Goal: Task Accomplishment & Management: Complete application form

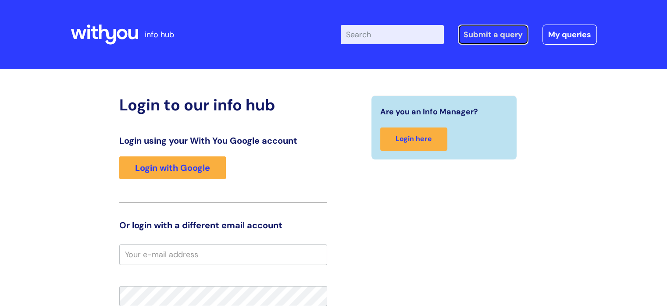
click at [487, 37] on link "Submit a query" at bounding box center [493, 35] width 71 height 20
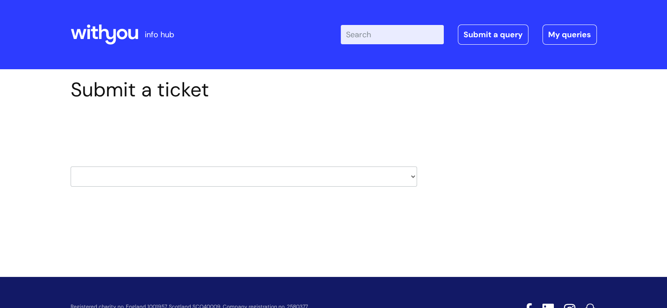
click at [228, 191] on div "Select issue type HR / People IT and Support Clinical Drug Alerts Finance Accou…" at bounding box center [244, 154] width 346 height 91
click at [231, 178] on select "HR / People IT and Support Clinical Drug Alerts Finance Accounts Data Support T…" at bounding box center [244, 177] width 346 height 20
select select "property_&_estates"
click at [71, 167] on select "HR / People IT and Support Clinical Drug Alerts Finance Accounts Data Support T…" at bounding box center [244, 177] width 346 height 20
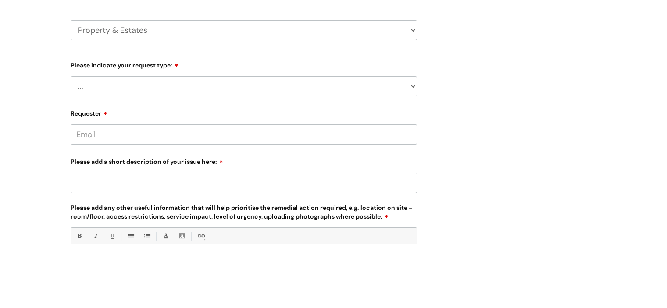
scroll to position [131, 0]
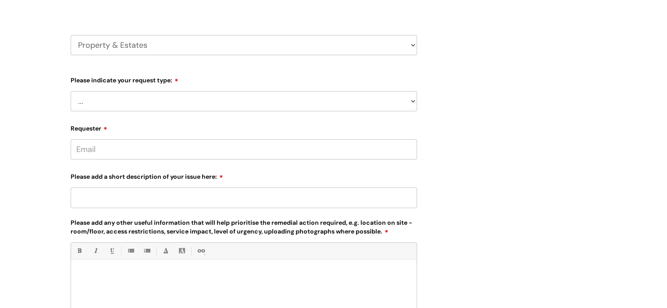
click at [161, 109] on select "... Facilities Support Lease/ Tenancy Agreements Health & Safety and Environmen…" at bounding box center [244, 101] width 346 height 20
click at [380, 98] on select "... Facilities Support Lease/ Tenancy Agreements Health & Safety and Environmen…" at bounding box center [244, 101] width 346 height 20
select select "Facilities Support"
click at [71, 91] on select "... Facilities Support Lease/ Tenancy Agreements Health & Safety and Environmen…" at bounding box center [244, 101] width 346 height 20
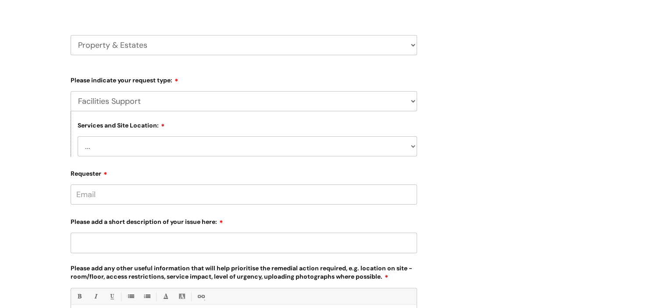
click at [240, 146] on select "... Cleethorpes Darlington Tubwell Darlington Coniscliffe Grimsby Preston Redca…" at bounding box center [247, 146] width 339 height 20
select select "Boscombe Unit 1"
click at [78, 136] on select "... Cleethorpes Darlington Tubwell Darlington Coniscliffe Grimsby Preston Redca…" at bounding box center [247, 146] width 339 height 20
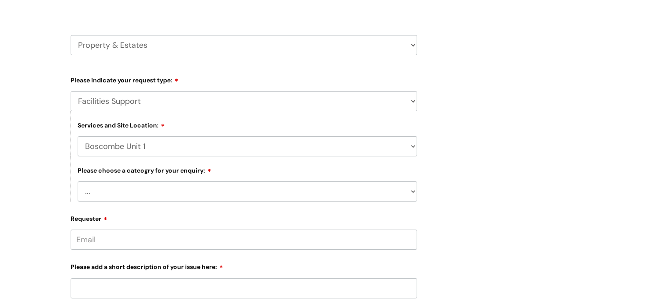
click at [146, 194] on select "... Electrical and Lighting Plumbing and Drainage Heating and Cooling Fixtures,…" at bounding box center [247, 191] width 339 height 20
select select "Windows and Doors incl. Shutters"
click at [78, 182] on select "... Electrical and Lighting Plumbing and Drainage Heating and Cooling Fixtures,…" at bounding box center [247, 191] width 339 height 20
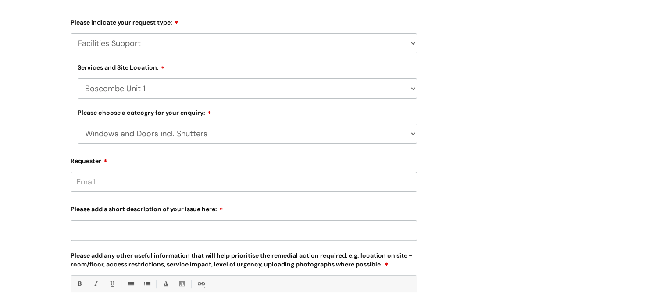
scroll to position [263, 0]
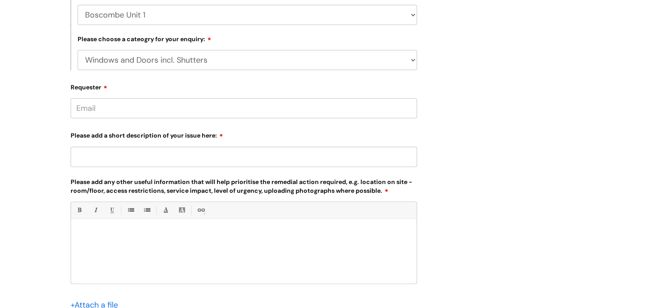
click at [118, 111] on input "Requester" at bounding box center [244, 108] width 346 height 20
type input "flo.cooper@wearewithyou.org.uk"
click at [185, 157] on input "Please add a short description of your issue here:" at bounding box center [244, 157] width 346 height 20
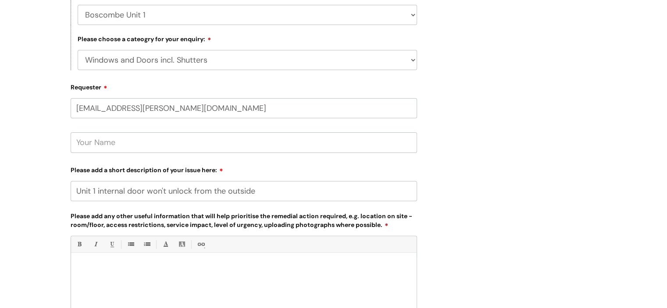
scroll to position [394, 0]
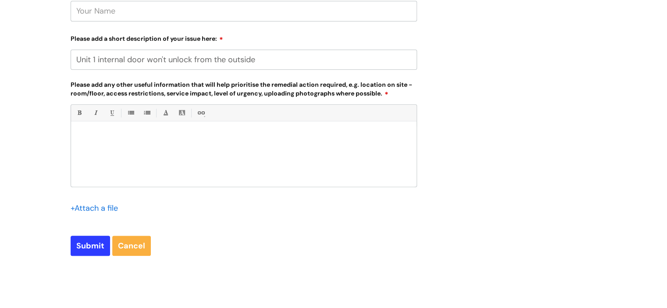
type input "Unit 1 internal door won't unlock from the outside"
click at [221, 149] on div at bounding box center [243, 156] width 345 height 60
click at [131, 139] on p "We were unable to enter Unit 1 ground floor office this morning as the lock was…" at bounding box center [244, 141] width 332 height 16
drag, startPoint x: 162, startPoint y: 135, endPoint x: 233, endPoint y: 149, distance: 72.3
click at [233, 149] on div "We were unable to enter Unit 1 ground floor office this morning as the lock was…" at bounding box center [243, 156] width 345 height 60
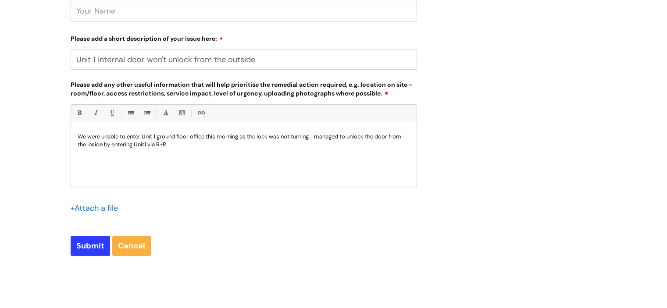
click at [245, 150] on div "We were unable to enter Unit 1 ground floor office this morning as the lock was…" at bounding box center [243, 156] width 345 height 60
drag, startPoint x: 241, startPoint y: 136, endPoint x: 295, endPoint y: 136, distance: 53.5
click at [295, 136] on p "We were unable to enter Unit 1 ground floor office this morning as the lock was…" at bounding box center [244, 141] width 332 height 16
click at [314, 144] on p "We were unable to enter Unit 1 ground floor office this morning as the lock was…" at bounding box center [244, 141] width 332 height 16
click at [313, 138] on p "We were unable to enter Unit 1 ground floor office this morning as the lock was…" at bounding box center [244, 141] width 332 height 16
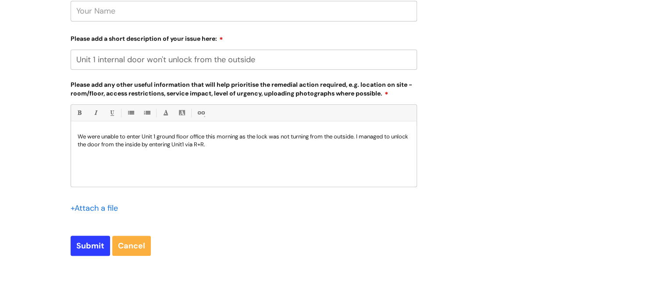
click at [327, 147] on p "We were unable to enter Unit 1 ground floor office this morning as the lock was…" at bounding box center [244, 141] width 332 height 16
click at [108, 145] on p "We were unable to enter Unit 1 ground floor office this morning as the lock was…" at bounding box center [244, 141] width 332 height 16
click at [291, 145] on p "We were unable to enter Unit 1 ground floor office this morning as the lock was…" at bounding box center [244, 141] width 332 height 16
click at [163, 58] on input "Unit 1 internal door won't unlock from the outside" at bounding box center [244, 60] width 346 height 20
click at [273, 59] on input "Unit 1 internal door won't lock/unlock from the outside" at bounding box center [244, 60] width 346 height 20
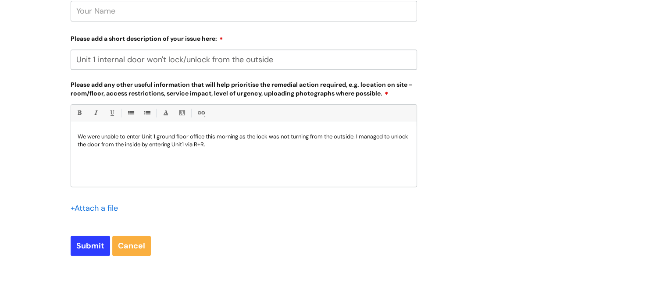
type input "Unit 1 internal door won't lock/unlock from the outside"
click at [238, 141] on p "We were unable to enter Unit 1 ground floor office this morning as the lock was…" at bounding box center [244, 141] width 332 height 16
click at [202, 147] on p "We were unable to enter Unit 1 ground floor office this morning as the lock was…" at bounding box center [244, 141] width 332 height 16
click at [242, 145] on p "We were unable to enter Unit 1 ground floor office this morning as the lock was…" at bounding box center [244, 141] width 332 height 16
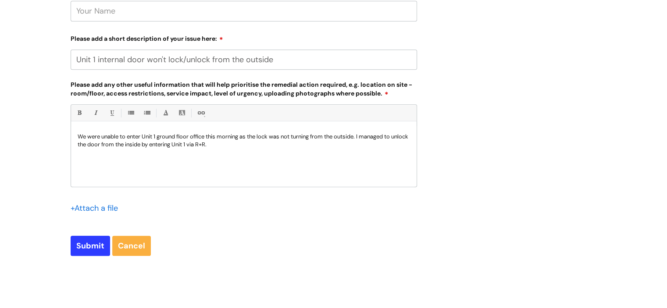
click at [116, 63] on input "Unit 1 internal door won't lock/unlock from the outside" at bounding box center [244, 60] width 346 height 20
click at [186, 63] on input "Unit 1 internal door won't lock/unlock from the outside" at bounding box center [244, 60] width 346 height 20
click at [276, 156] on div "We were unable to enter Unit 1 ground floor office this morning as the lock was…" at bounding box center [243, 156] width 345 height 60
click at [99, 240] on input "Submit" at bounding box center [90, 246] width 39 height 20
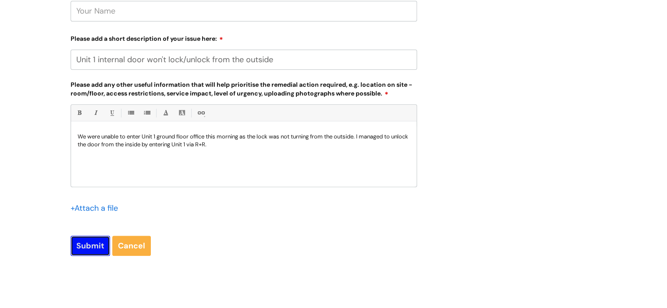
type input "Please Wait..."
